Goal: Transaction & Acquisition: Book appointment/travel/reservation

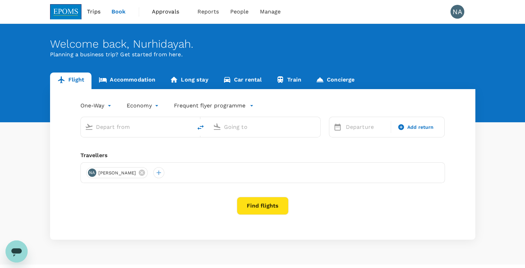
type input "roundtrip"
type input "Kuala Lumpur Intl ([GEOGRAPHIC_DATA])"
type input "Kota Kinabalu Intl (BKI)"
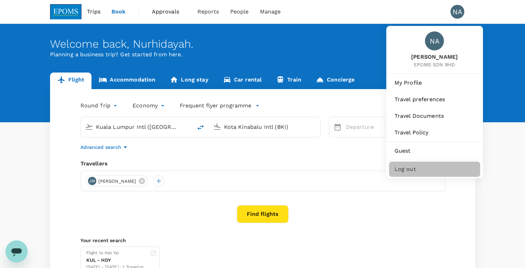
click at [413, 166] on span "Log out" at bounding box center [434, 169] width 80 height 8
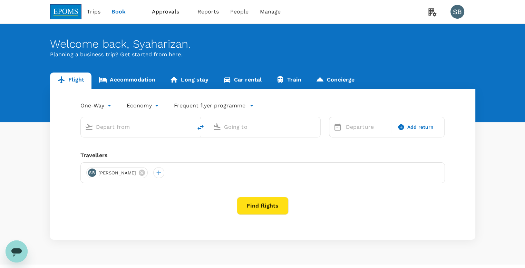
type input "[GEOGRAPHIC_DATA] (TGG)"
type input "Sultan [PERSON_NAME] (SZB)"
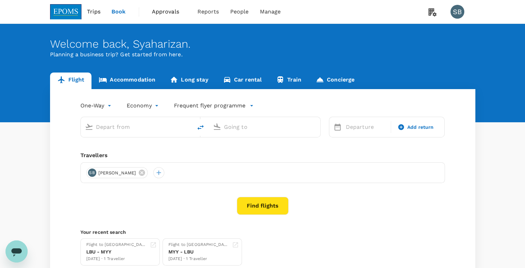
type input "[GEOGRAPHIC_DATA] (TGG)"
type input "Sultan [PERSON_NAME] (SZB)"
